Goal: Transaction & Acquisition: Book appointment/travel/reservation

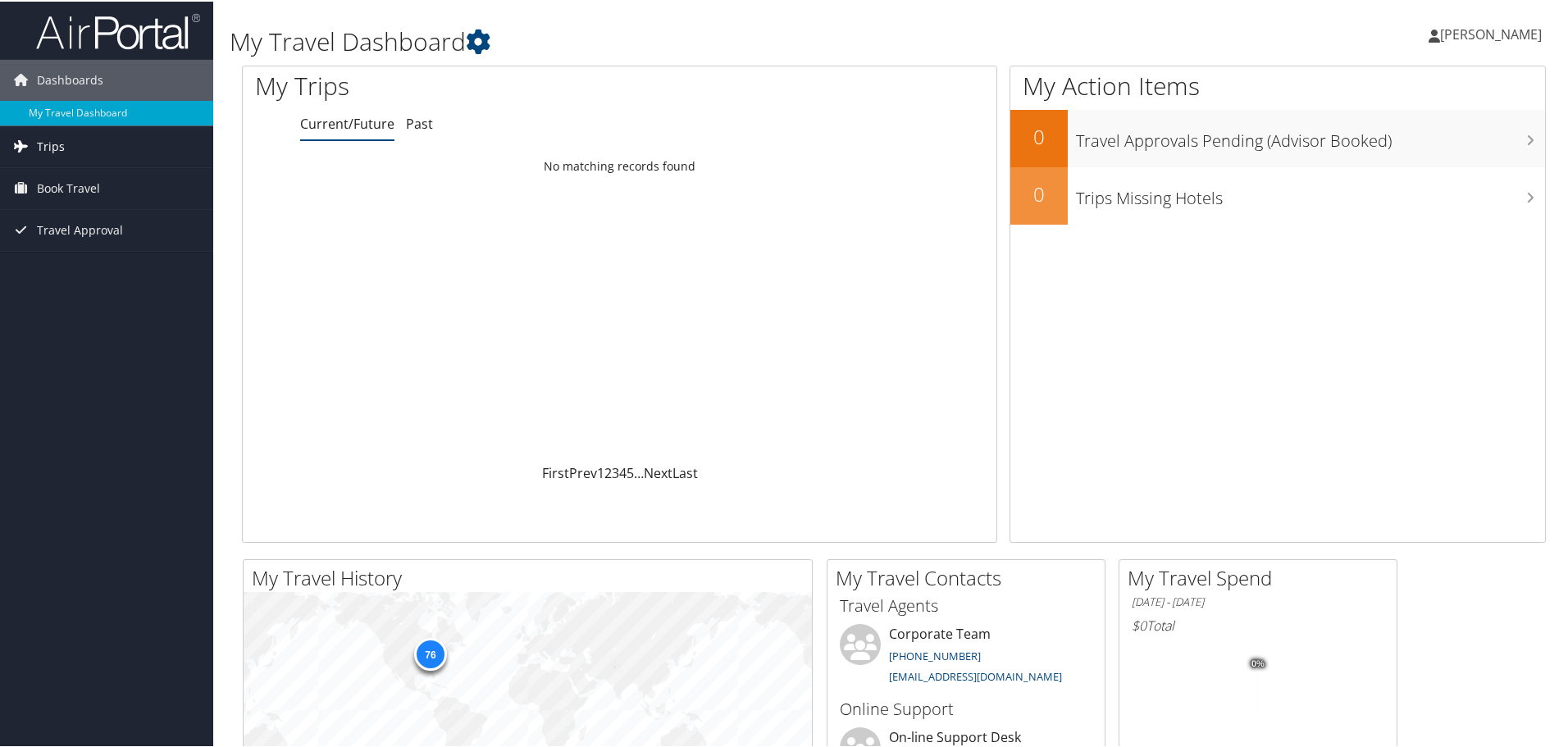
click at [64, 139] on link "Trips" at bounding box center [106, 145] width 213 height 41
click at [76, 259] on span "Book Travel" at bounding box center [68, 260] width 64 height 41
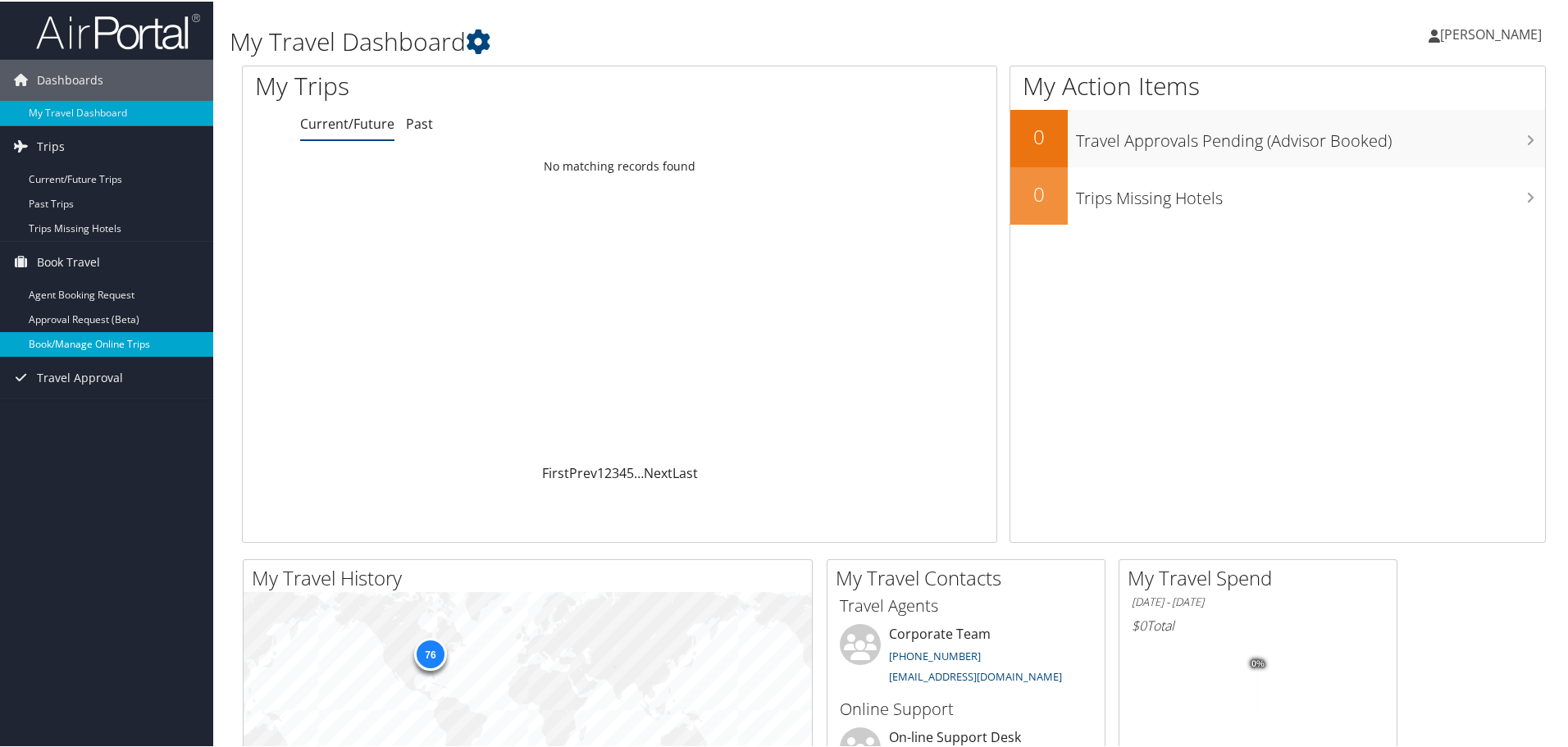
click at [77, 341] on link "Book/Manage Online Trips" at bounding box center [106, 343] width 213 height 24
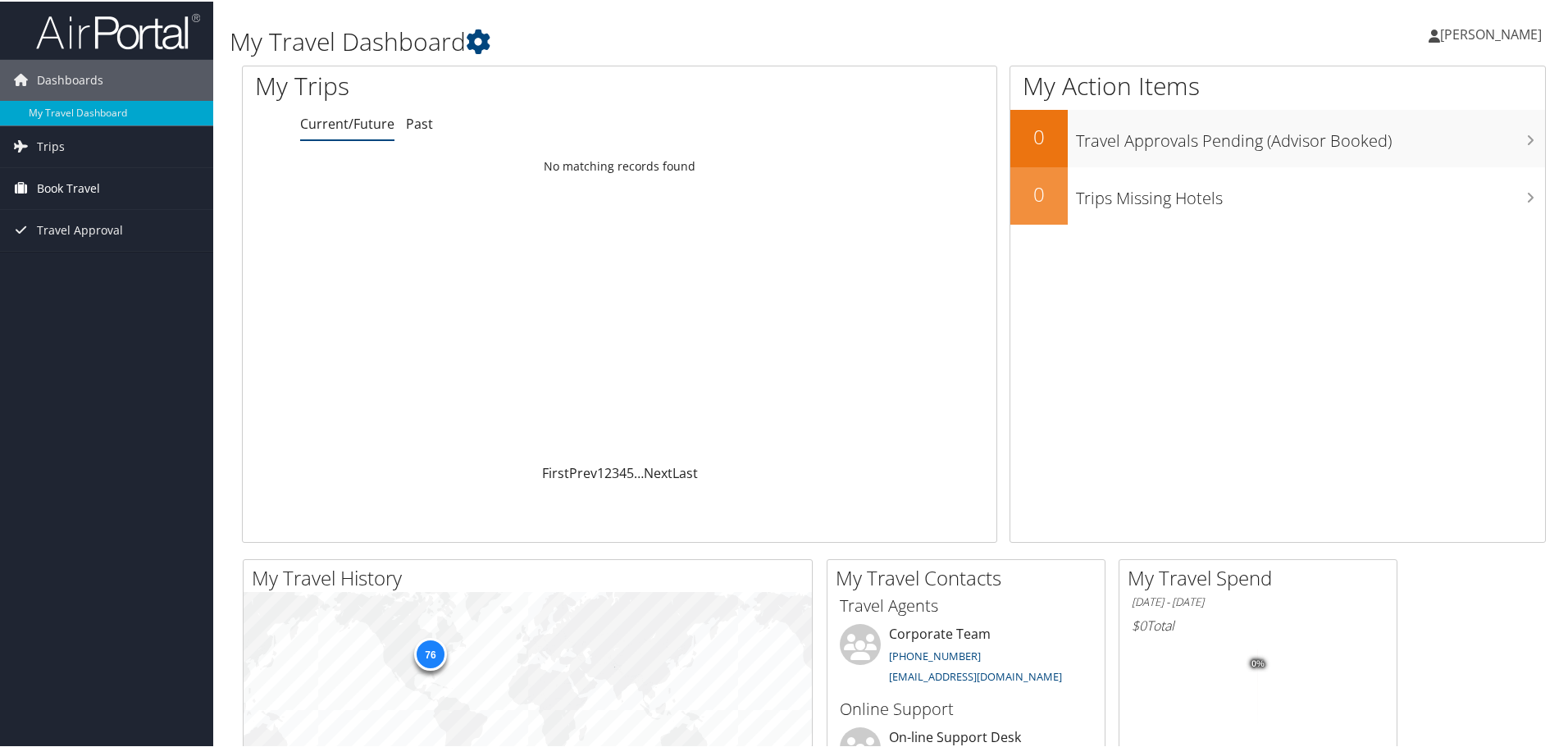
click at [58, 188] on span "Book Travel" at bounding box center [68, 186] width 64 height 41
click at [71, 270] on link "Book/Manage Online Trips" at bounding box center [106, 269] width 213 height 24
